Goal: Obtain resource: Obtain resource

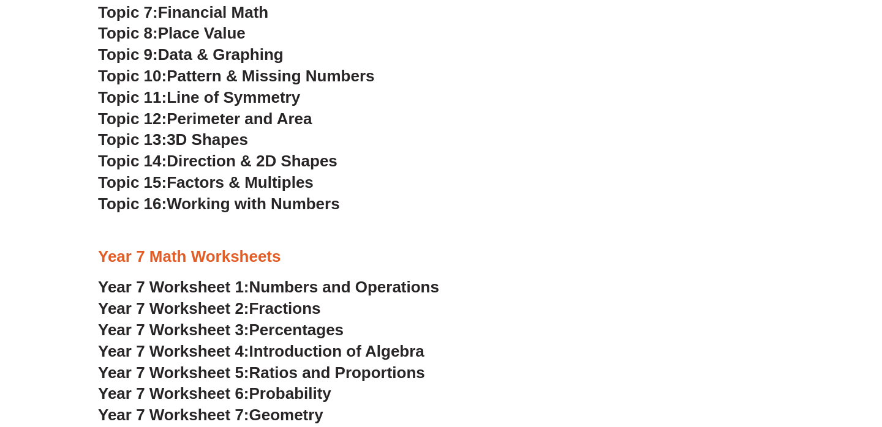
scroll to position [2823, 0]
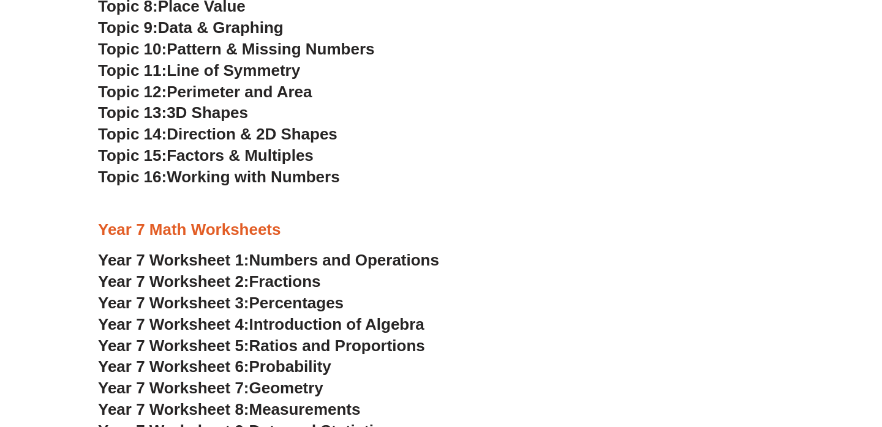
click at [205, 264] on span "Year 7 Worksheet 1:" at bounding box center [173, 260] width 151 height 18
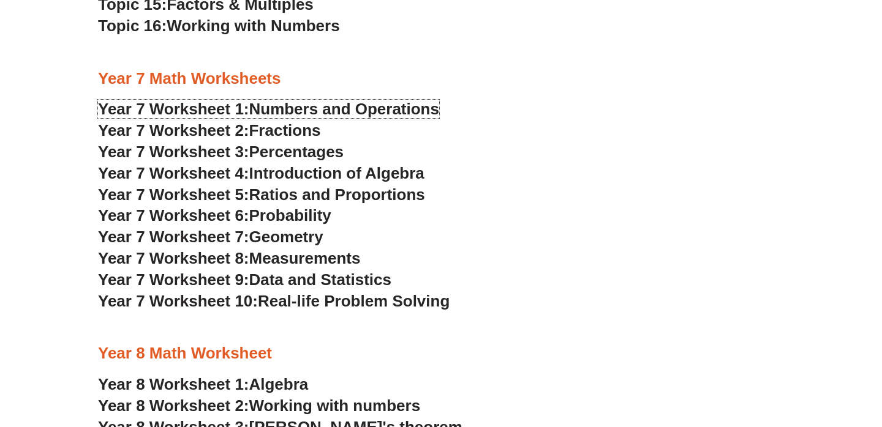
scroll to position [3140, 0]
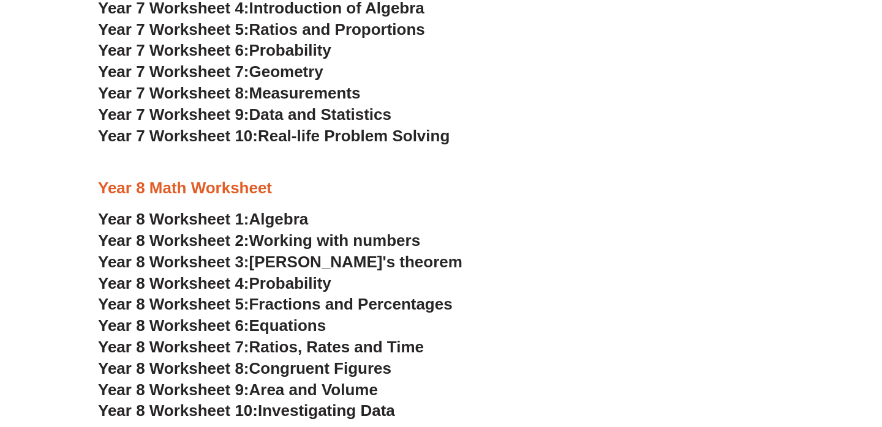
click at [216, 217] on span "Year 8 Worksheet 1:" at bounding box center [173, 219] width 151 height 18
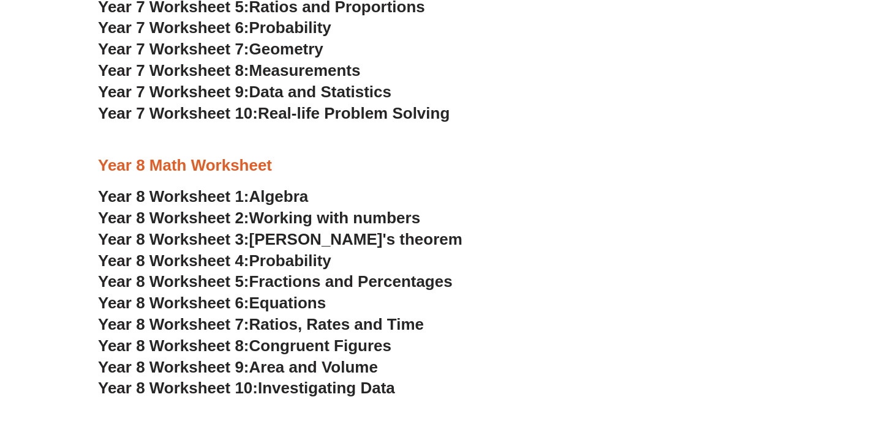
scroll to position [3170, 0]
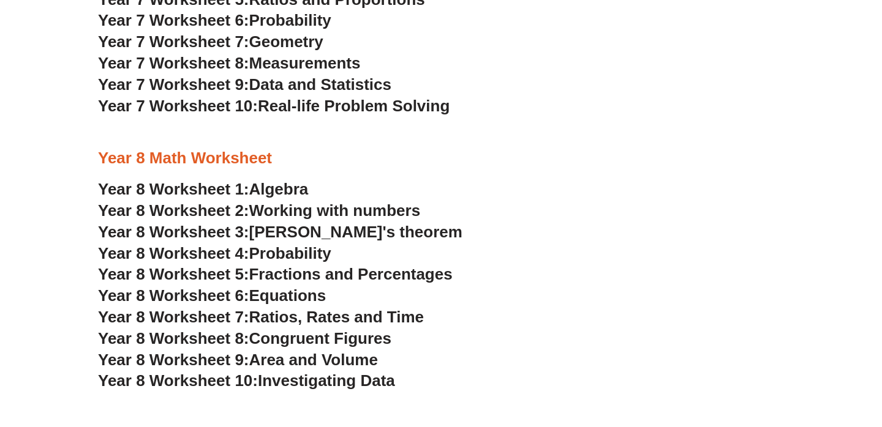
click at [221, 211] on span "Year 8 Worksheet 2:" at bounding box center [173, 210] width 151 height 18
click at [230, 186] on span "Year 8 Worksheet 1:" at bounding box center [173, 189] width 151 height 18
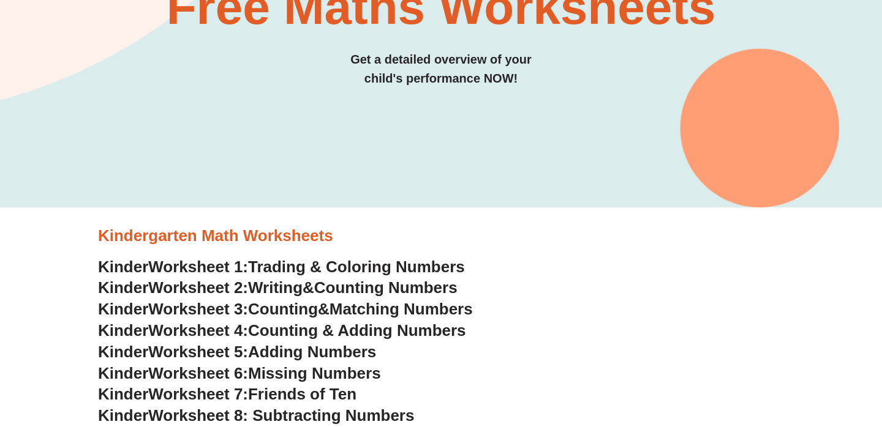
scroll to position [0, 0]
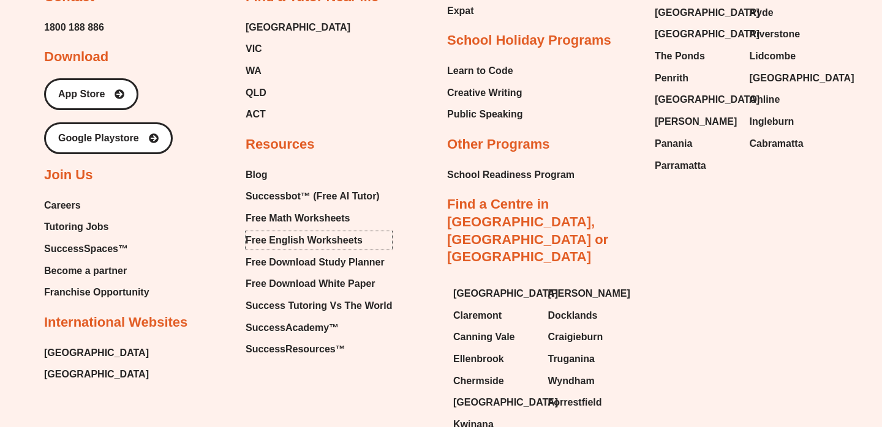
click at [326, 232] on span "Free English Worksheets" at bounding box center [304, 241] width 117 height 18
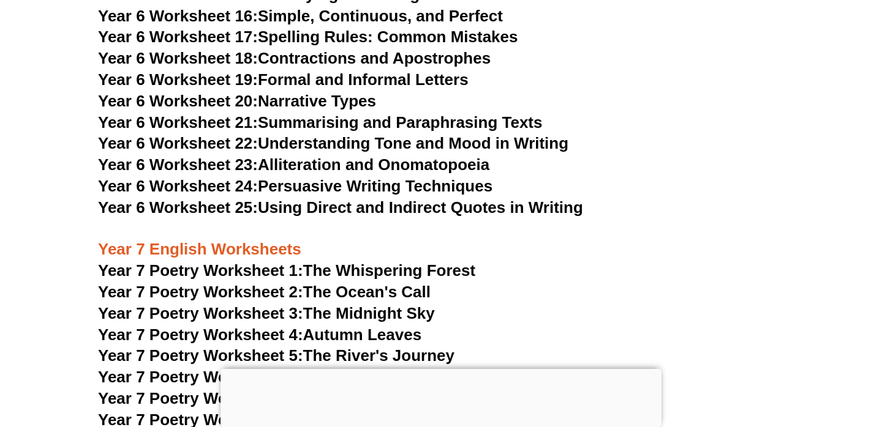
scroll to position [7420, 0]
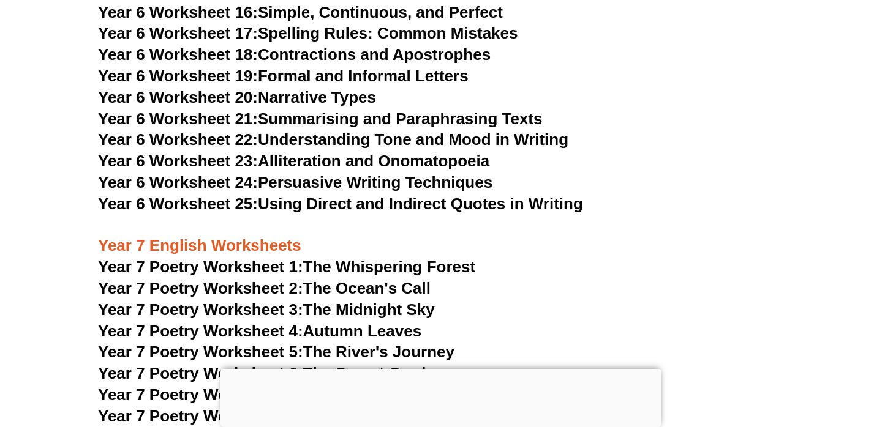
click at [177, 258] on span "Year 7 Poetry Worksheet 1:" at bounding box center [200, 267] width 205 height 18
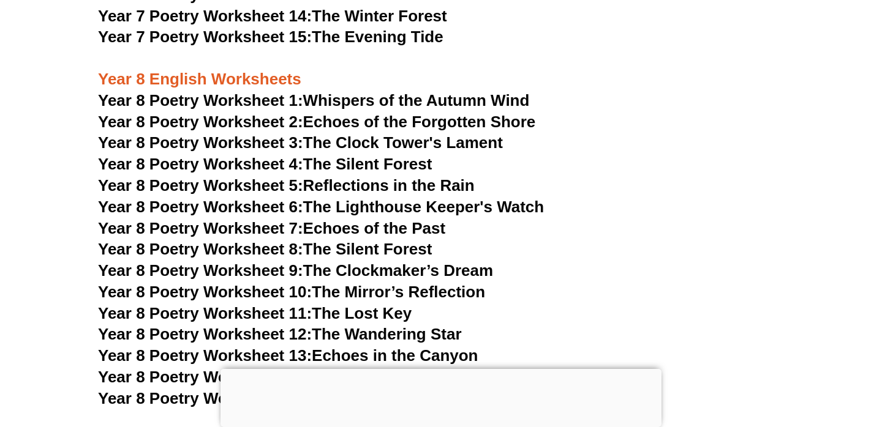
scroll to position [7910, 0]
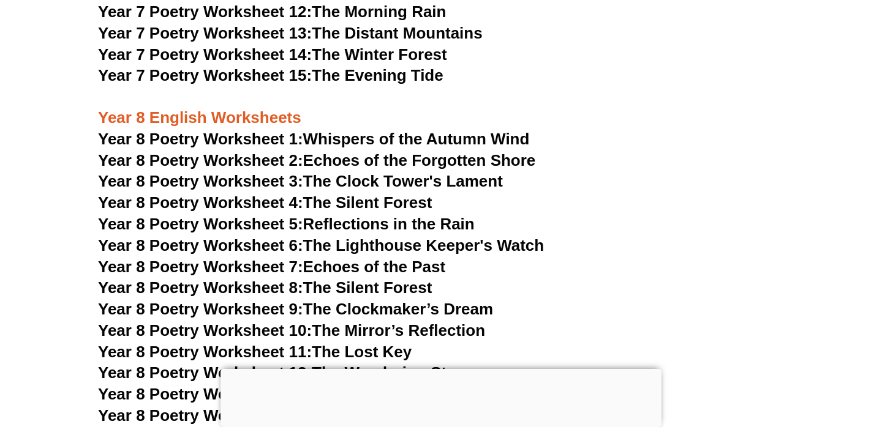
click at [204, 130] on span "Year 8 Poetry Worksheet 1:" at bounding box center [200, 139] width 205 height 18
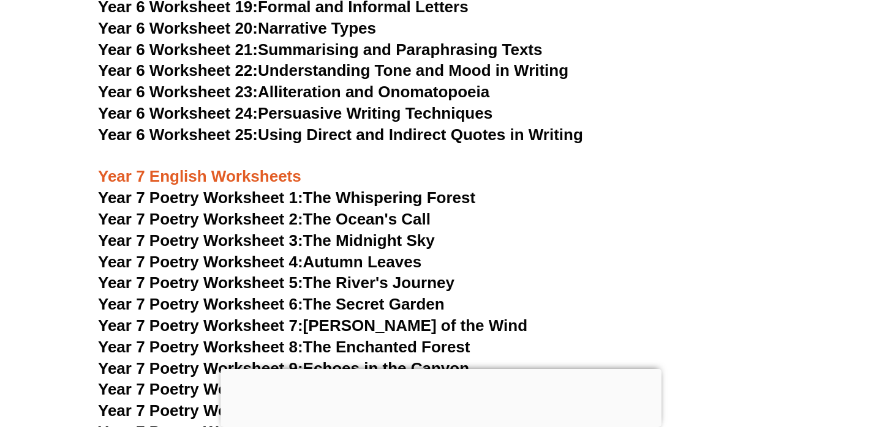
scroll to position [7494, 0]
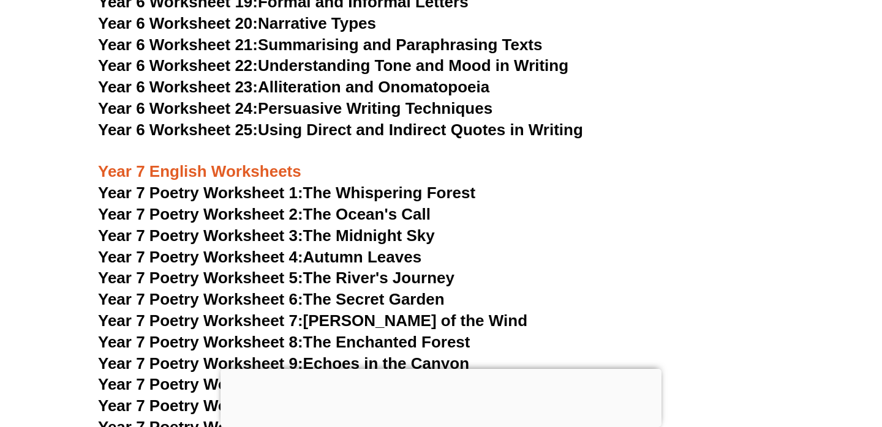
click at [151, 184] on span "Year 7 Poetry Worksheet 1:" at bounding box center [200, 193] width 205 height 18
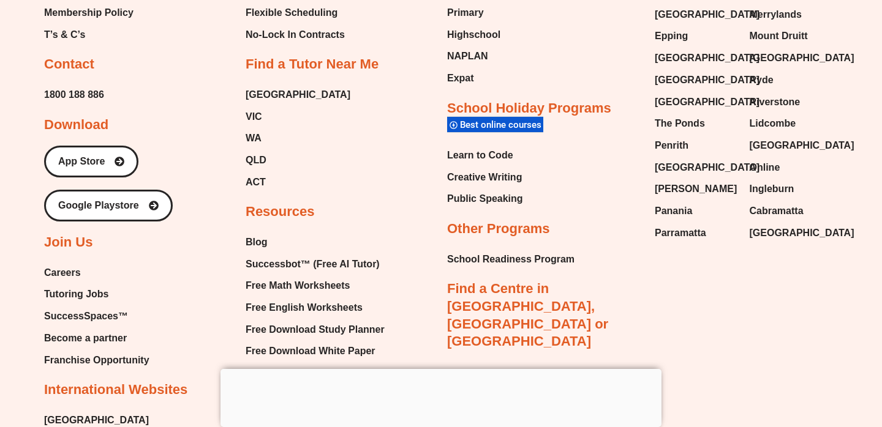
scroll to position [12988, 0]
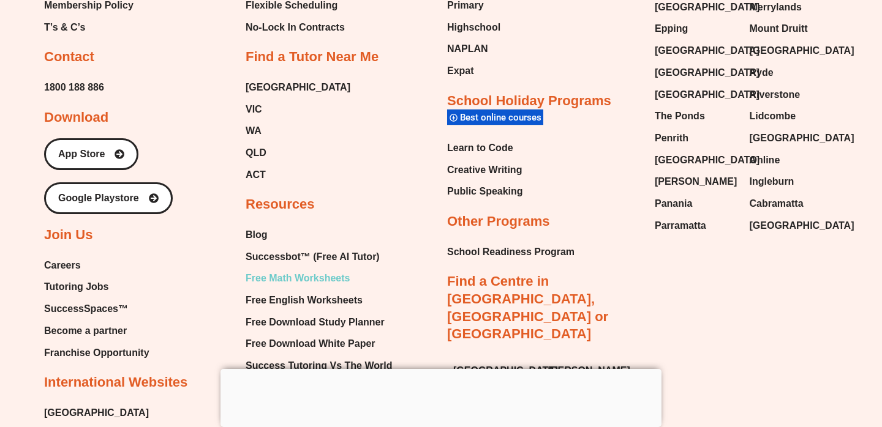
click at [286, 269] on span "Free Math Worksheets" at bounding box center [298, 278] width 104 height 18
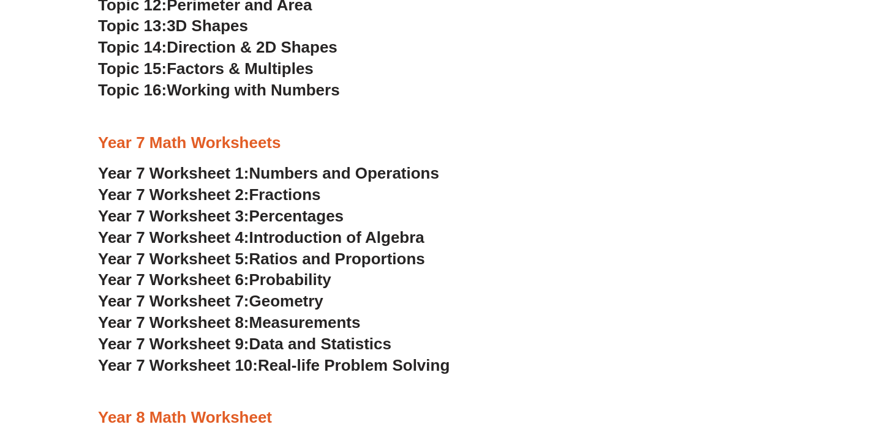
scroll to position [2932, 0]
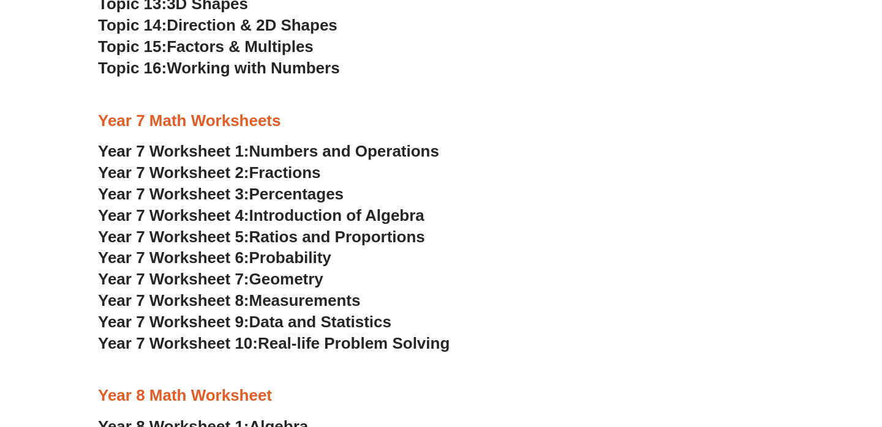
click at [278, 217] on span "Introduction of Algebra" at bounding box center [336, 215] width 175 height 18
